Goal: Understand process/instructions: Learn about a topic

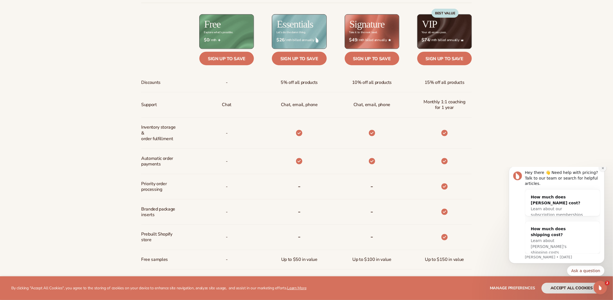
click at [602, 171] on button "Dismiss notification" at bounding box center [602, 167] width 7 height 7
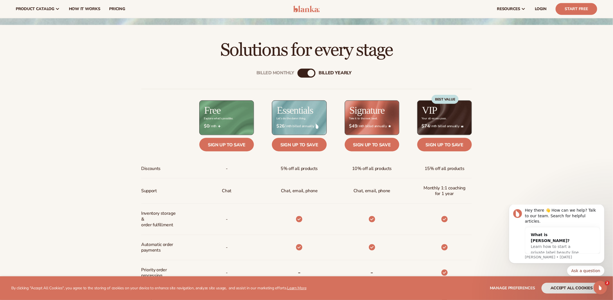
scroll to position [169, 0]
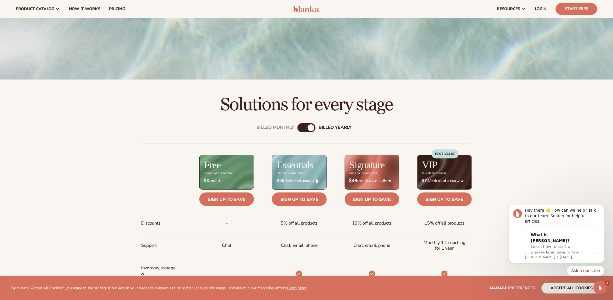
click at [299, 126] on div "Billed Monthly" at bounding box center [300, 127] width 7 height 7
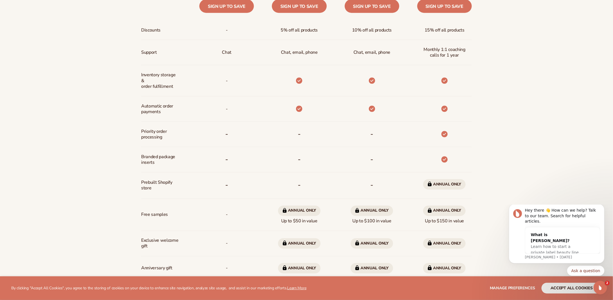
scroll to position [422, 0]
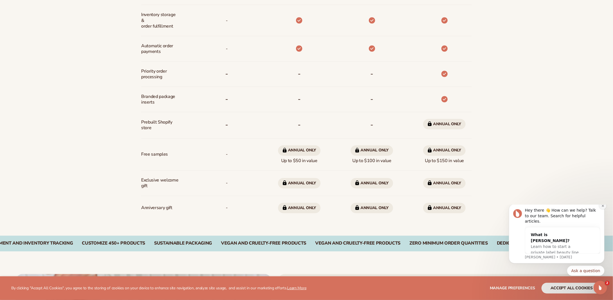
click at [603, 207] on icon "Dismiss notification" at bounding box center [602, 205] width 3 height 3
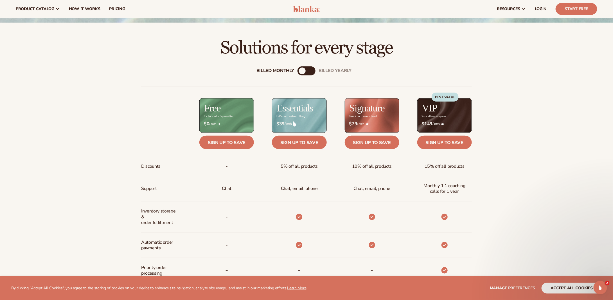
scroll to position [225, 0]
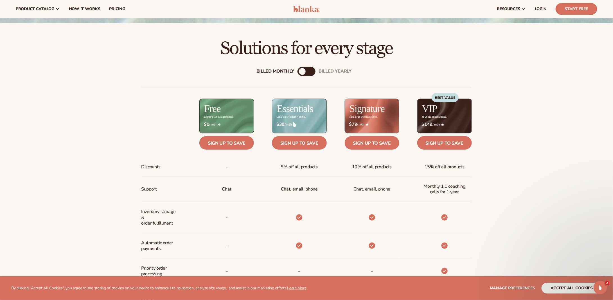
click at [315, 71] on div "billed Yearly" at bounding box center [312, 71] width 7 height 7
click at [305, 73] on div "Billed Monthly billed Yearly" at bounding box center [306, 71] width 18 height 9
click at [310, 72] on div "billed Yearly" at bounding box center [311, 71] width 7 height 7
click at [311, 73] on div "billed Yearly" at bounding box center [311, 71] width 7 height 7
click at [302, 69] on div "Billed Monthly billed Yearly" at bounding box center [306, 71] width 18 height 9
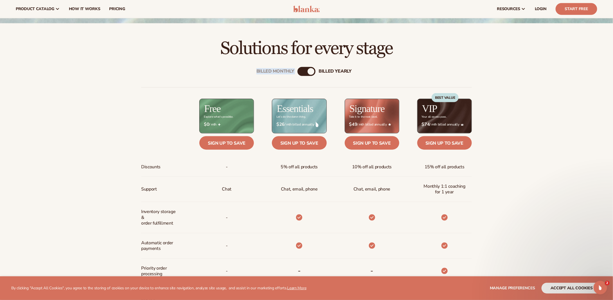
click at [311, 70] on div "billed Yearly" at bounding box center [311, 71] width 7 height 7
click at [298, 69] on div "Billed Monthly" at bounding box center [300, 71] width 7 height 7
click at [309, 71] on div "billed Yearly" at bounding box center [312, 71] width 7 height 7
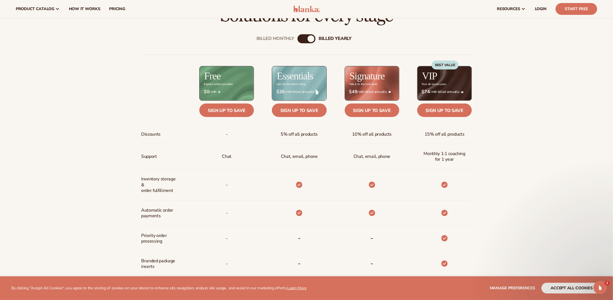
scroll to position [253, 0]
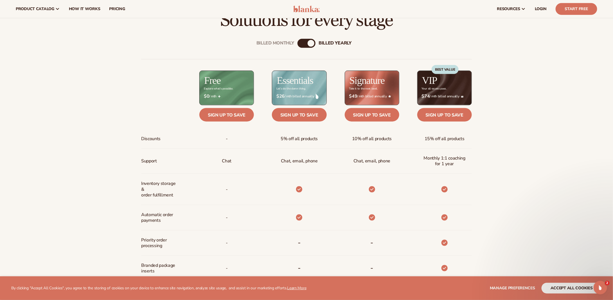
click at [304, 43] on div "Billed Monthly billed Yearly" at bounding box center [306, 43] width 18 height 9
click at [301, 41] on div "Billed Monthly" at bounding box center [300, 43] width 7 height 7
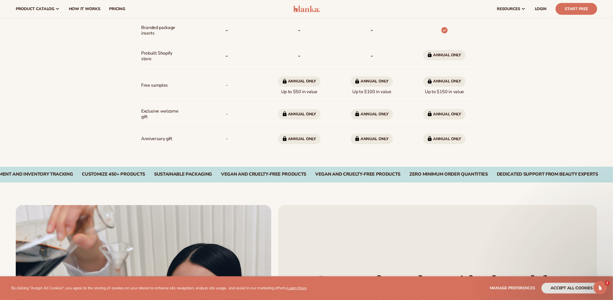
scroll to position [450, 0]
